Goal: Information Seeking & Learning: Learn about a topic

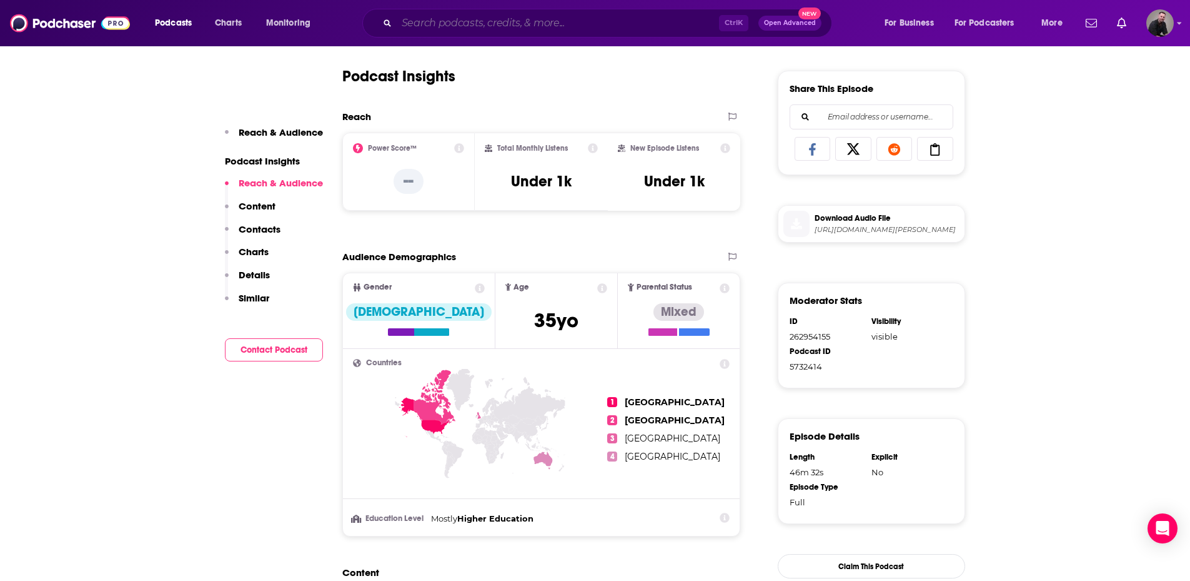
click at [418, 22] on input "Search podcasts, credits, & more..." at bounding box center [558, 23] width 322 height 20
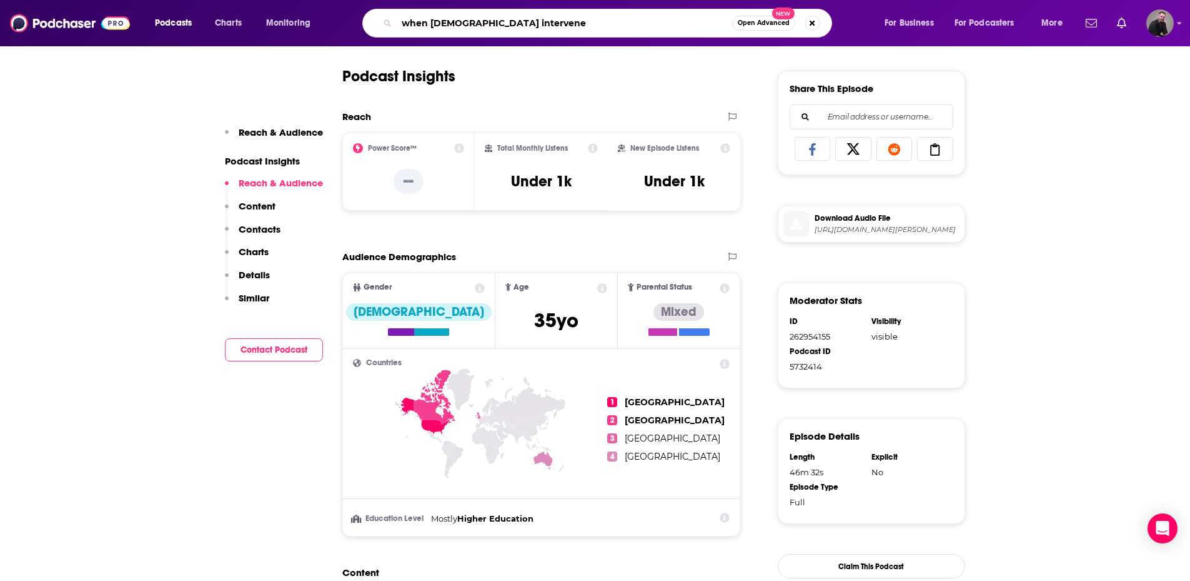
type input "when [DEMOGRAPHIC_DATA] intervenes"
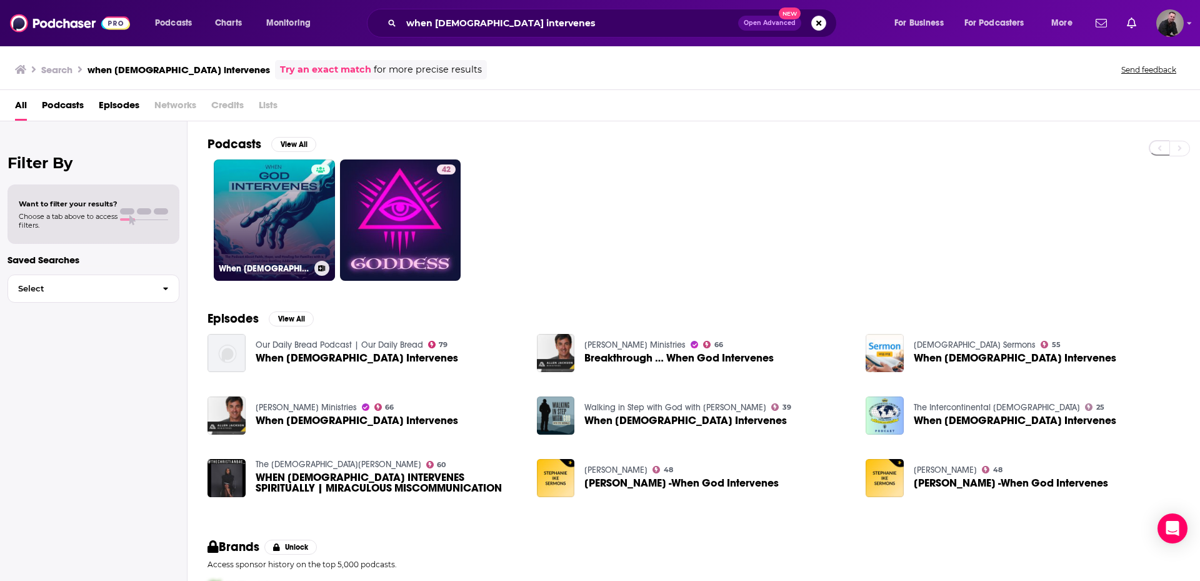
click at [256, 187] on link "When [DEMOGRAPHIC_DATA] Intervenes" at bounding box center [274, 219] width 121 height 121
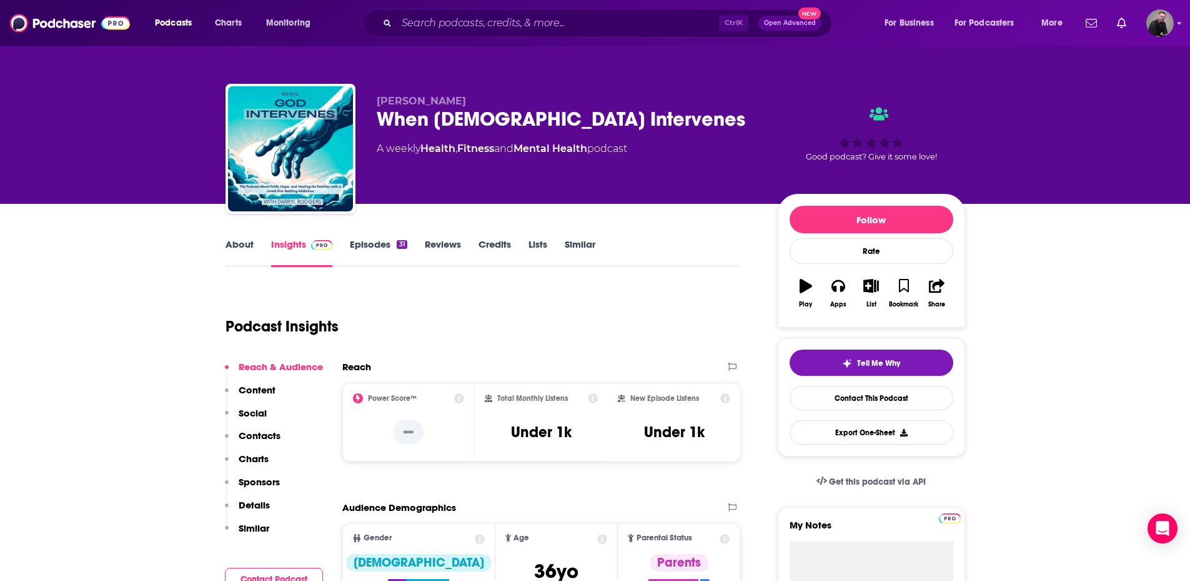
click at [805, 291] on icon "button" at bounding box center [806, 286] width 12 height 14
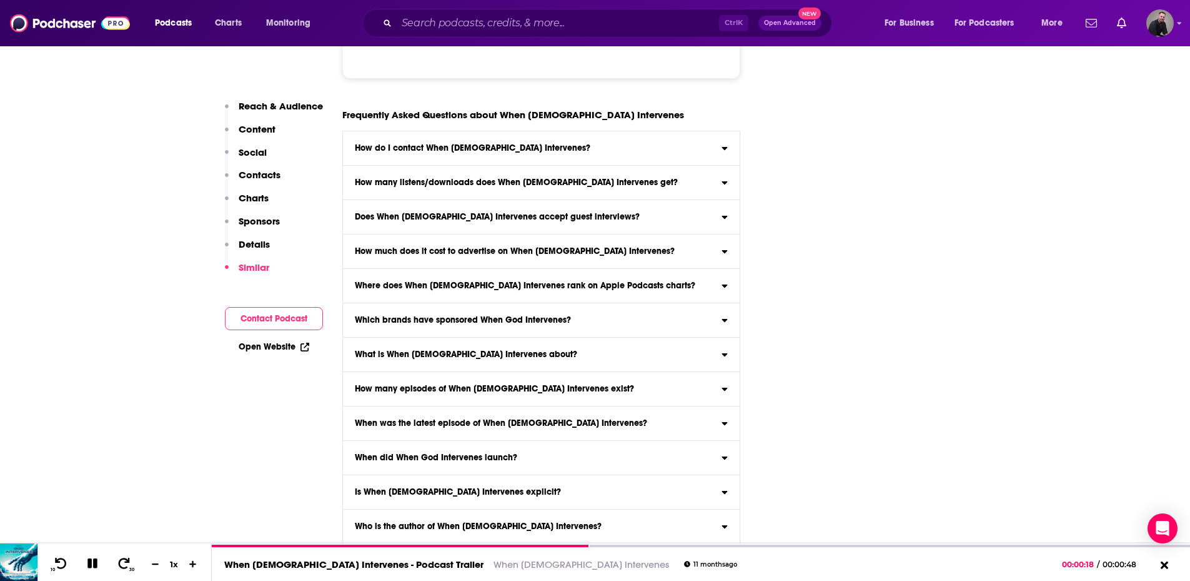
scroll to position [5639, 0]
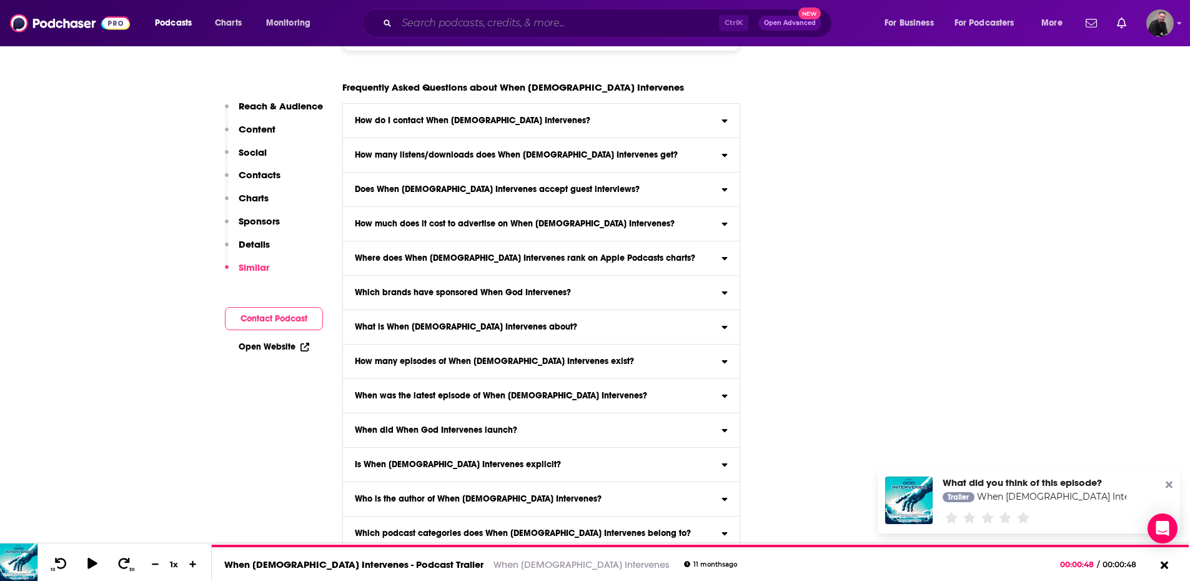
click at [464, 31] on input "Search podcasts, credits, & more..." at bounding box center [558, 23] width 322 height 20
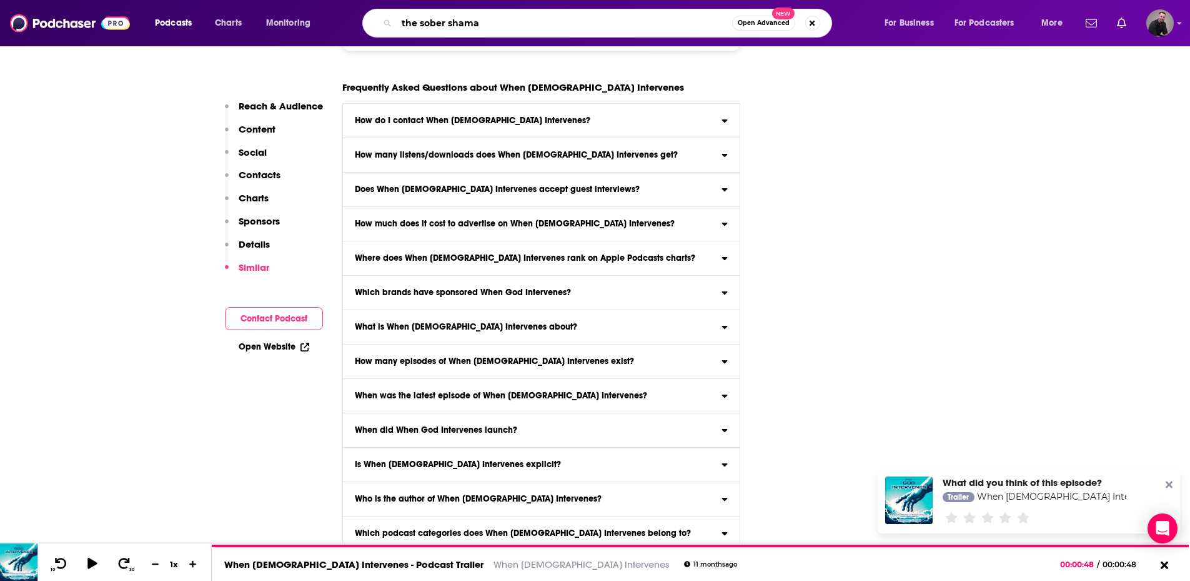
type input "the sober [DEMOGRAPHIC_DATA]"
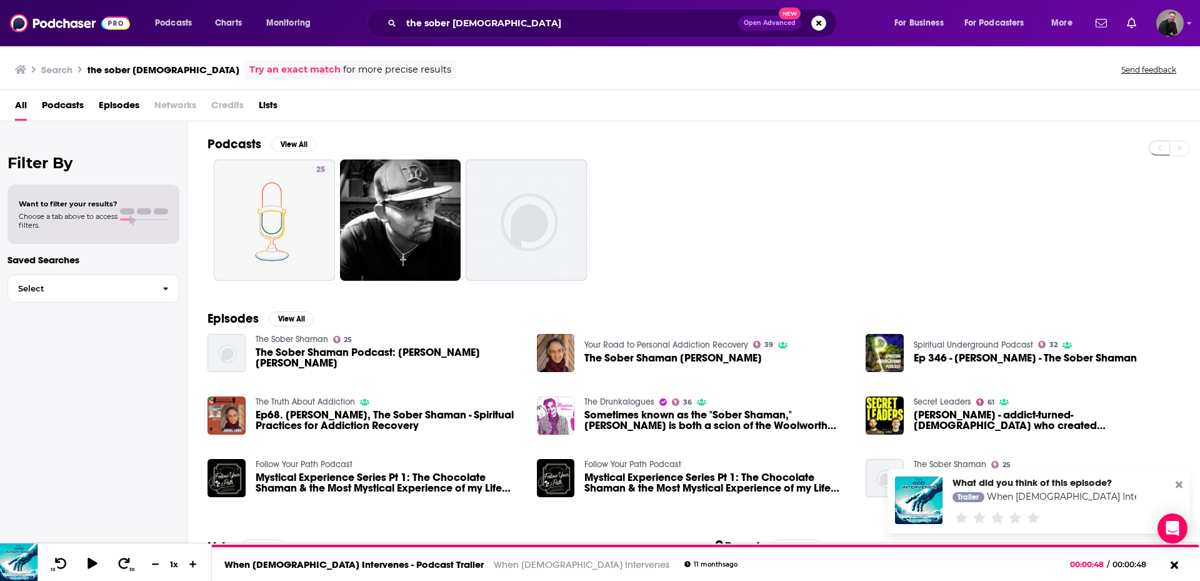
click at [54, 109] on span "Podcasts" at bounding box center [63, 108] width 42 height 26
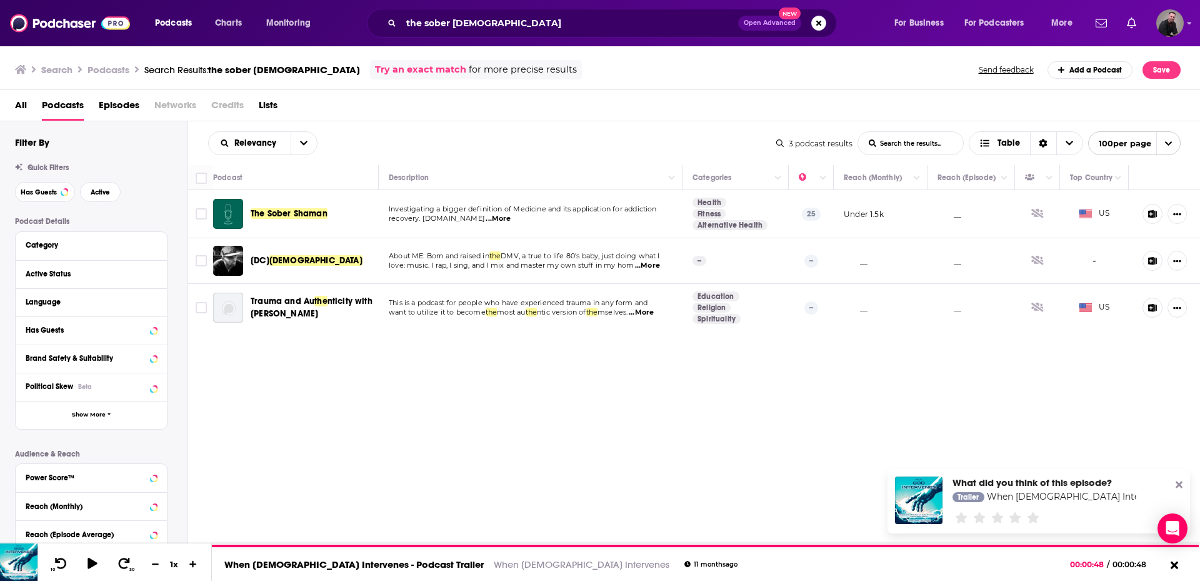
click at [276, 210] on span "The Sober Shaman" at bounding box center [289, 213] width 77 height 11
